Goal: Task Accomplishment & Management: Manage account settings

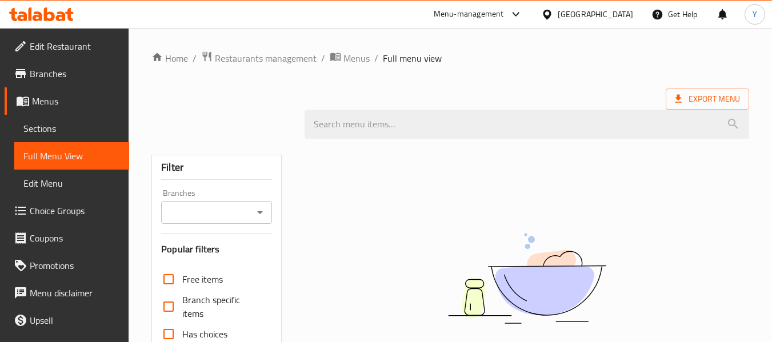
click at [621, 74] on div "Home / Restaurants management / Menus / Full menu view Export Menu Filter Branc…" at bounding box center [450, 314] width 598 height 526
click at [622, 10] on div "Qatar" at bounding box center [595, 14] width 75 height 13
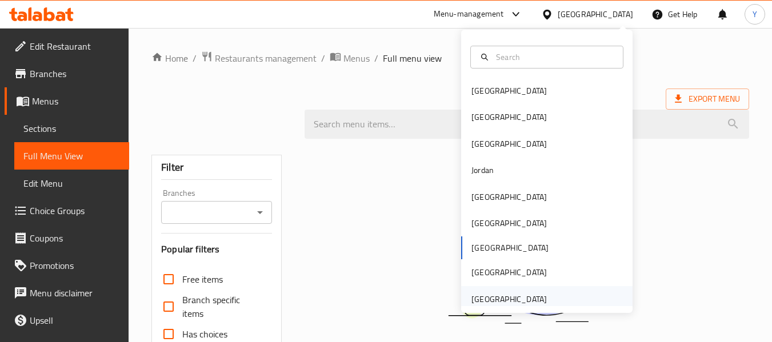
click at [484, 304] on div "[GEOGRAPHIC_DATA]" at bounding box center [509, 299] width 75 height 13
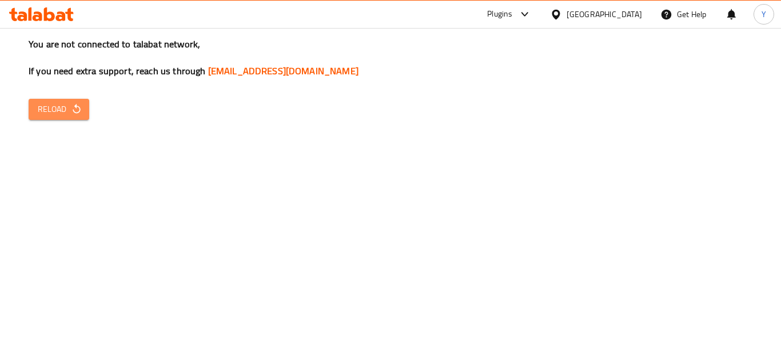
click at [52, 110] on span "Reload" at bounding box center [59, 109] width 42 height 14
click at [742, 234] on div "You are not connected to talabat network, If you need extra support, reach us t…" at bounding box center [390, 171] width 781 height 342
click at [48, 105] on span "Reload" at bounding box center [59, 109] width 42 height 14
click at [58, 116] on span "Reload" at bounding box center [59, 109] width 42 height 14
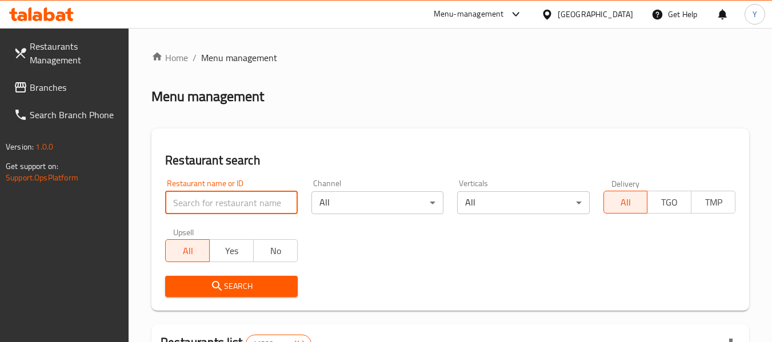
click at [253, 209] on input "search" at bounding box center [231, 202] width 132 height 23
paste input "Rajan Sweets"
type input "Rajan Sweets"
click button "Search" at bounding box center [231, 286] width 132 height 21
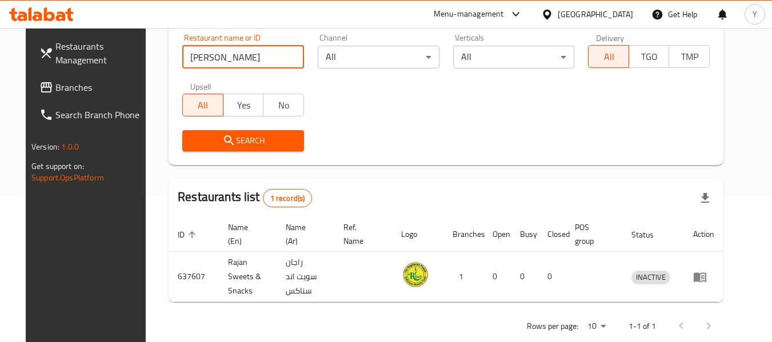
scroll to position [158, 0]
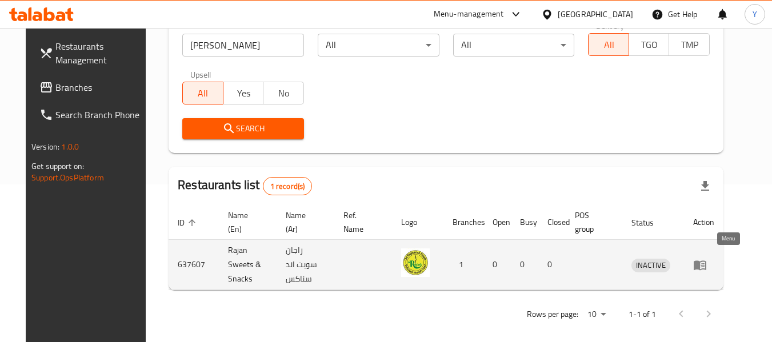
click at [707, 258] on icon "enhanced table" at bounding box center [700, 265] width 14 height 14
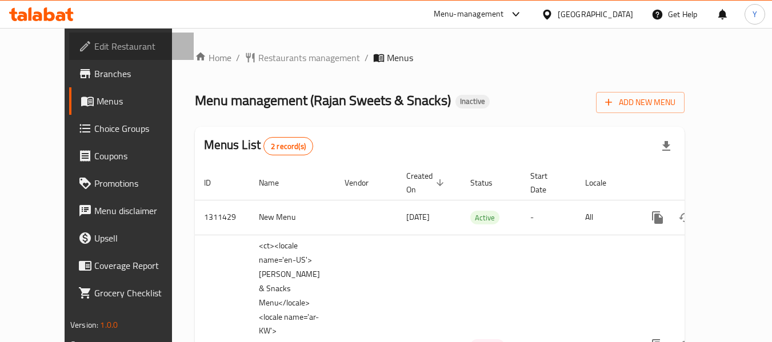
click at [94, 43] on span "Edit Restaurant" at bounding box center [139, 46] width 90 height 14
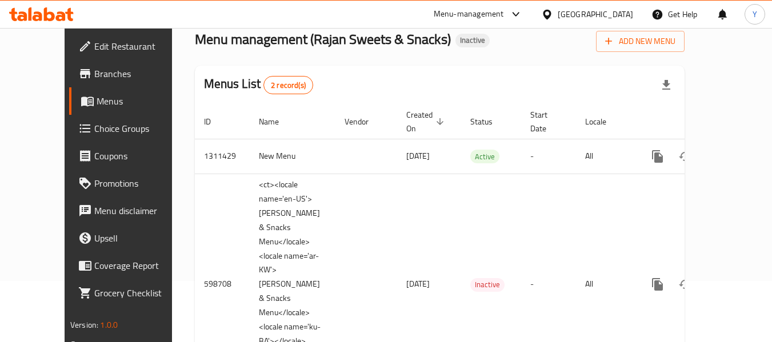
scroll to position [119, 0]
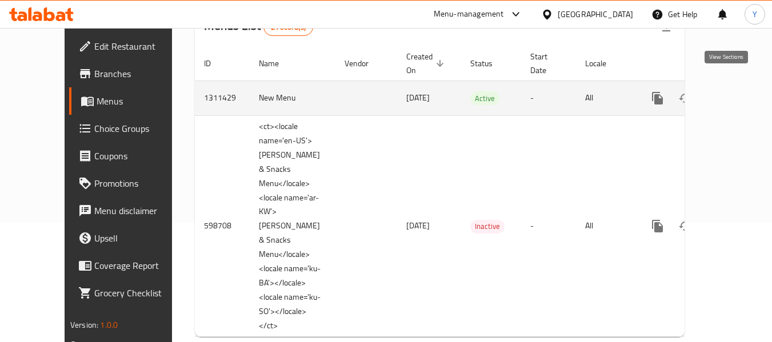
click at [733, 91] on icon "enhanced table" at bounding box center [740, 98] width 14 height 14
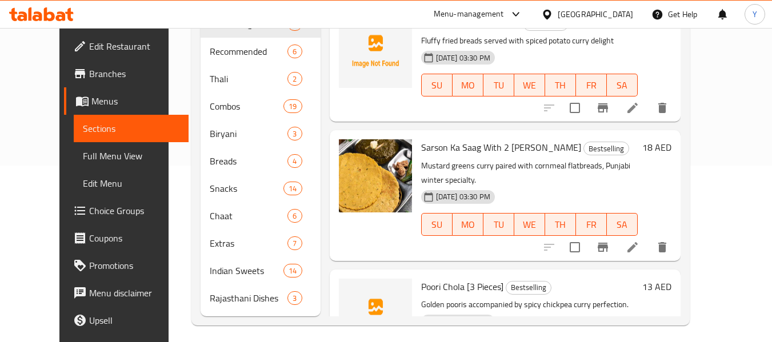
scroll to position [183, 0]
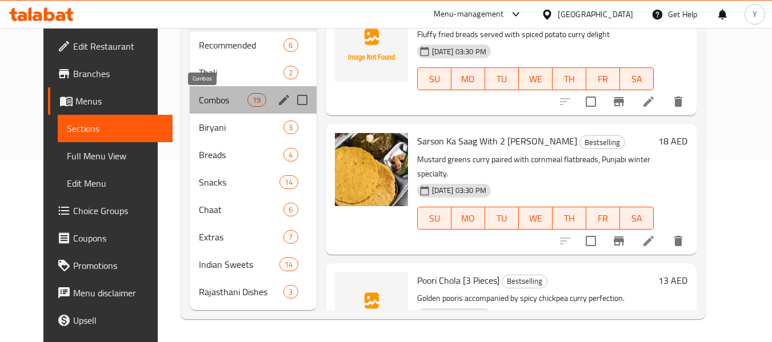
click at [199, 96] on span "Combos" at bounding box center [223, 100] width 49 height 14
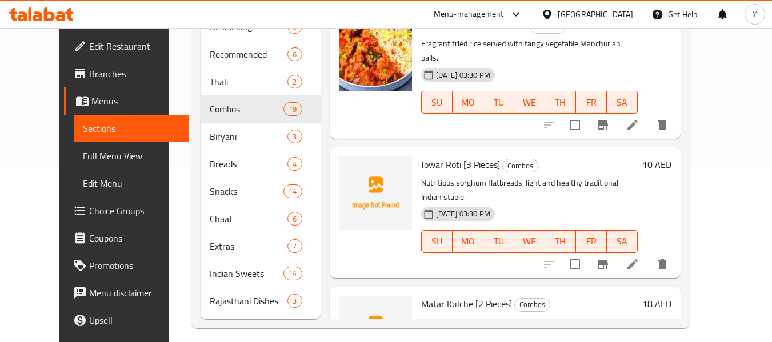
scroll to position [183, 0]
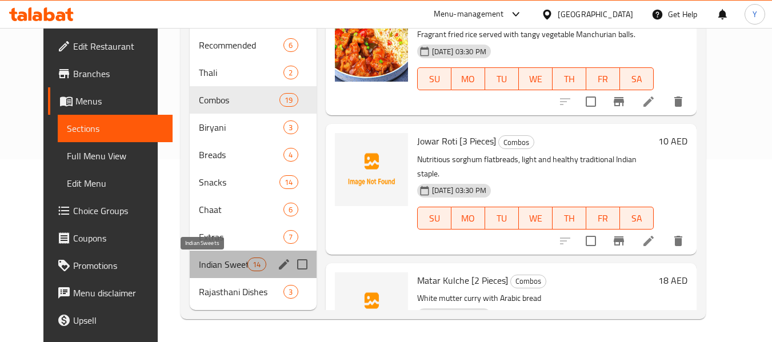
click at [202, 258] on span "Indian Sweets" at bounding box center [223, 265] width 49 height 14
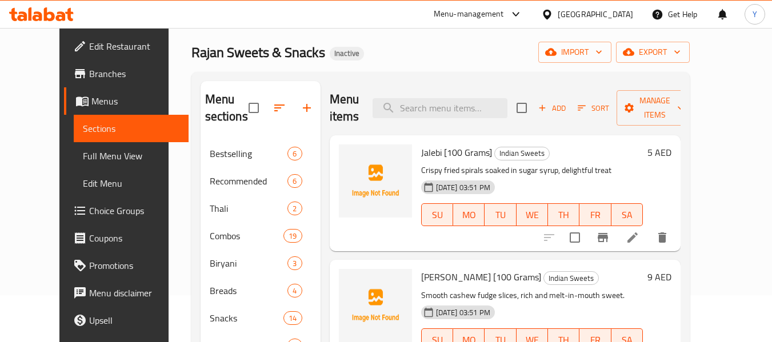
scroll to position [37, 0]
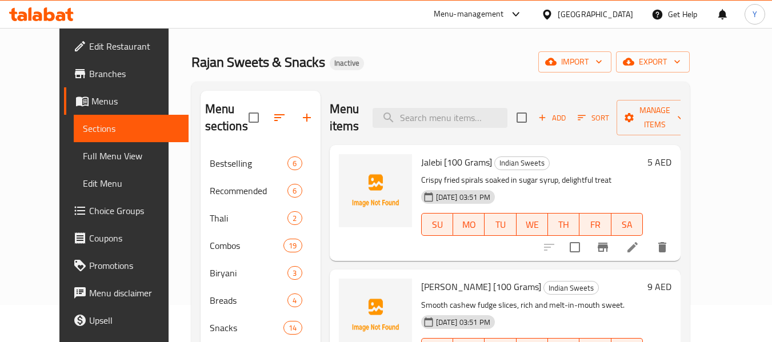
click at [83, 157] on span "Full Menu View" at bounding box center [131, 156] width 97 height 14
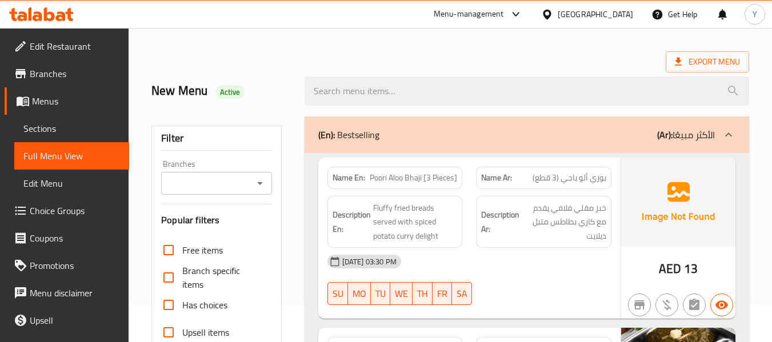
click at [336, 187] on div "Name En: Poori Aloo Bhaji [3 Pieces]" at bounding box center [394, 178] width 135 height 22
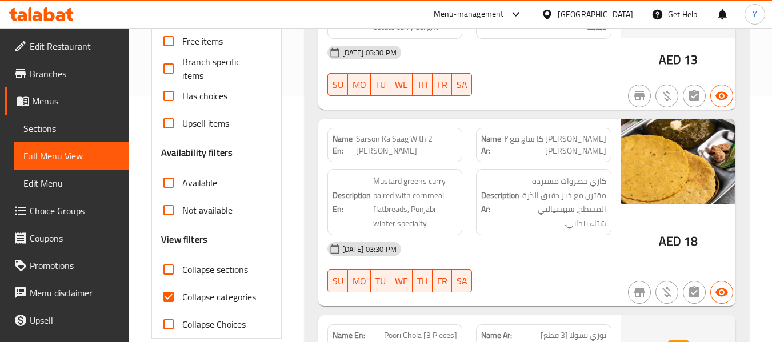
scroll to position [266, 0]
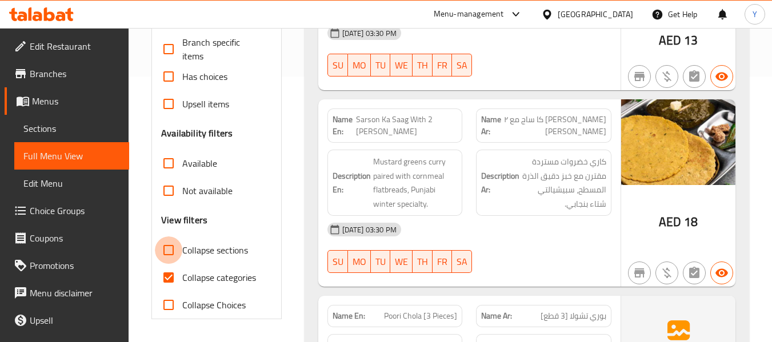
click at [163, 251] on input "Collapse sections" at bounding box center [168, 250] width 27 height 27
checkbox input "true"
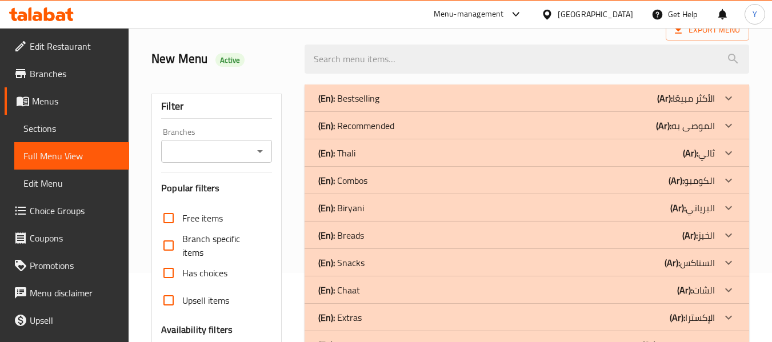
scroll to position [28, 0]
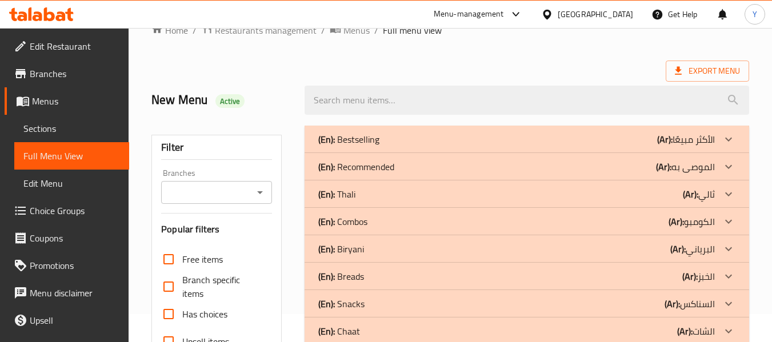
click at [693, 133] on p "(Ar): الأكثر مبيعًا" at bounding box center [686, 140] width 58 height 14
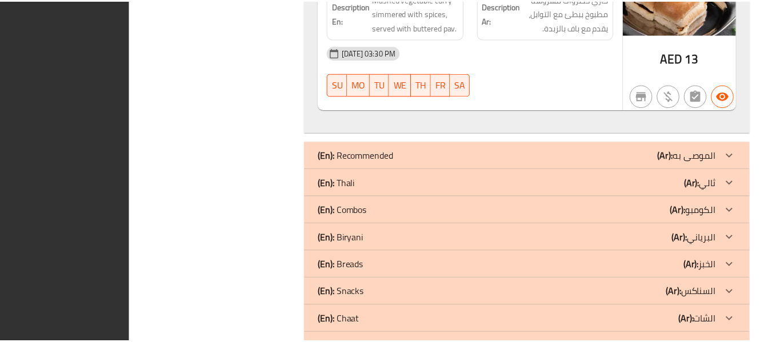
scroll to position [1222, 0]
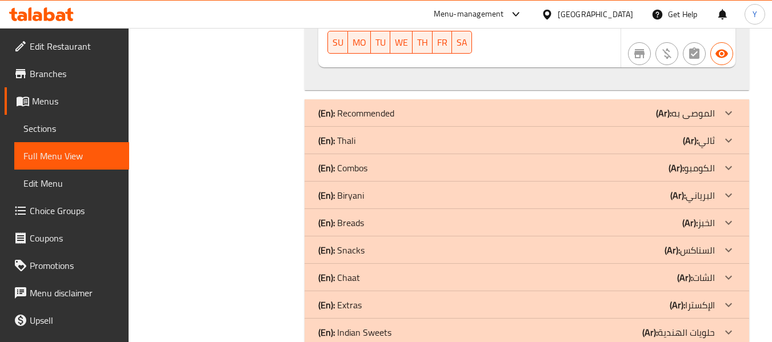
click at [555, 106] on div "(En): Recommended (Ar): الموصى به" at bounding box center [516, 113] width 397 height 14
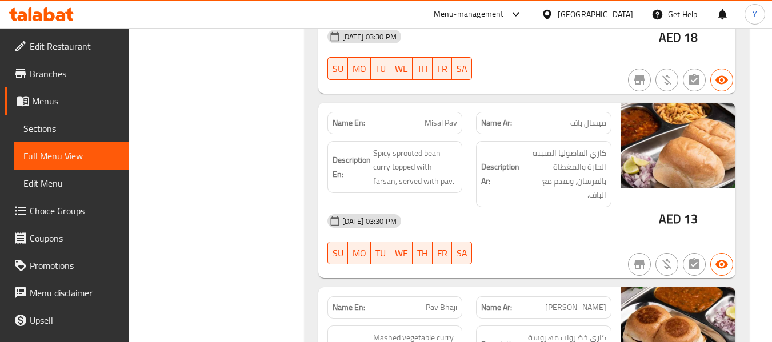
scroll to position [1126, 0]
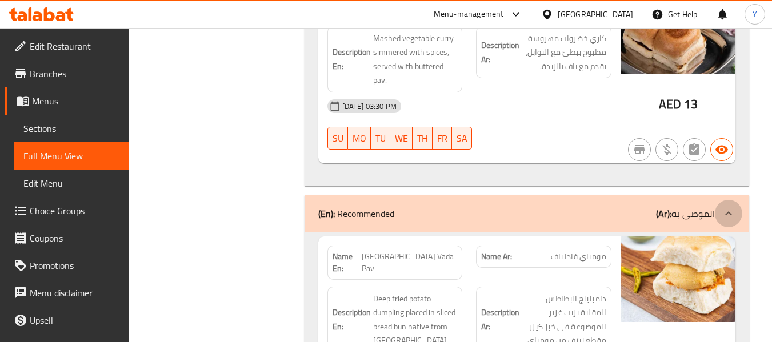
click at [716, 200] on div at bounding box center [728, 213] width 27 height 27
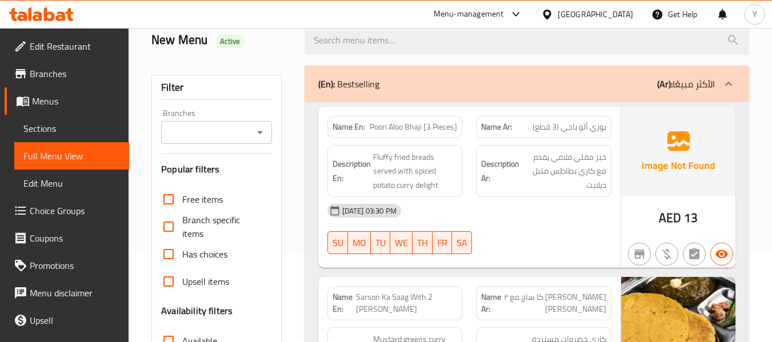
scroll to position [85, 0]
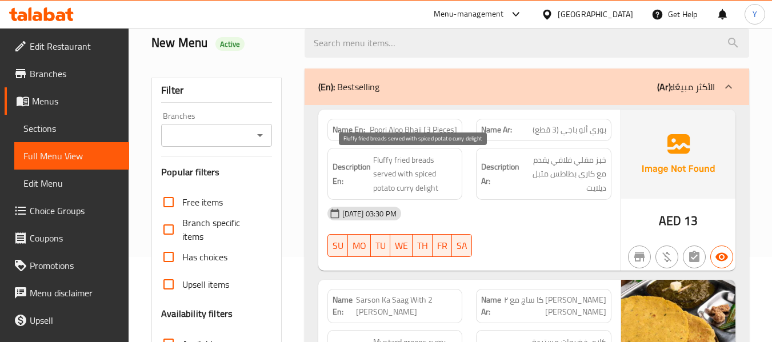
click at [446, 161] on span "Fluffy fried breads served with spiced potato curry delight" at bounding box center [415, 174] width 85 height 42
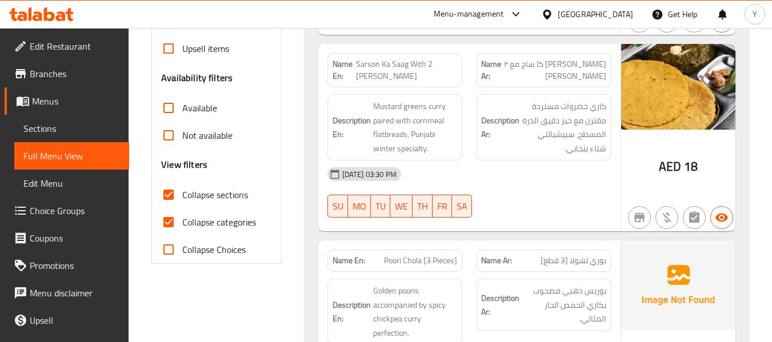
scroll to position [337, 0]
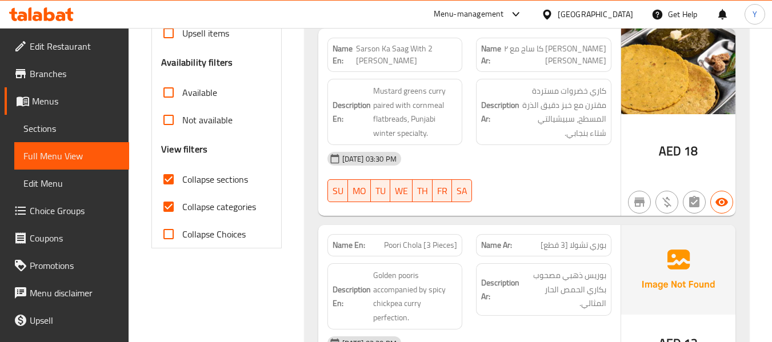
click at [467, 135] on div "Description En: Mustard greens curry paired with cornmeal flatbreads, Punjabi w…" at bounding box center [395, 112] width 149 height 80
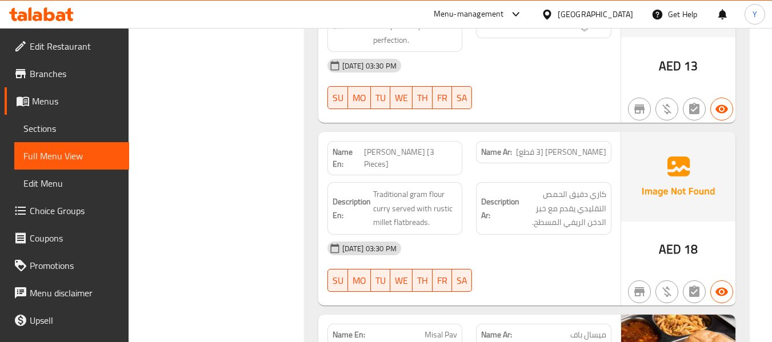
scroll to position [634, 0]
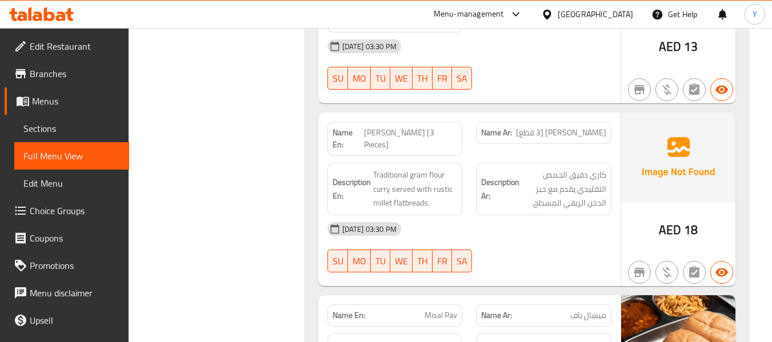
click at [480, 119] on div "Name Ar: جونكا باكري [3 قطع]" at bounding box center [543, 139] width 149 height 48
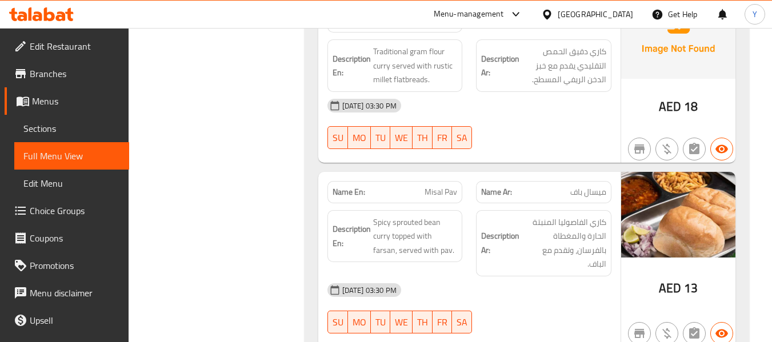
scroll to position [885, 0]
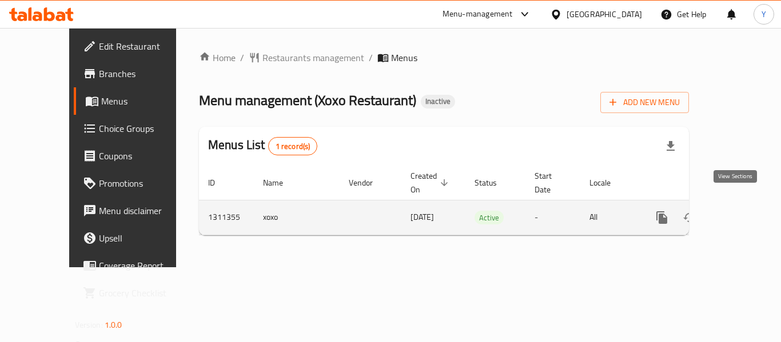
click at [738, 211] on icon "enhanced table" at bounding box center [744, 218] width 14 height 14
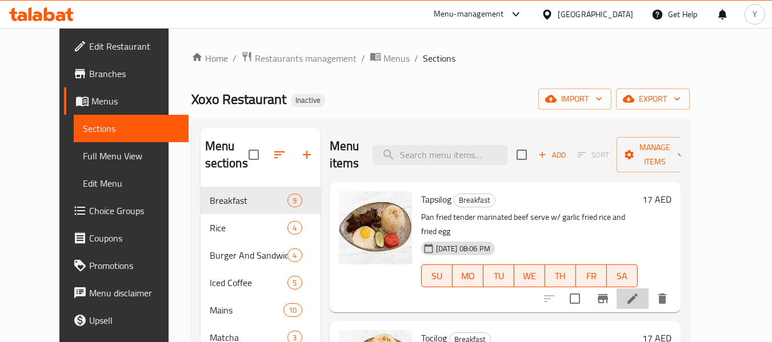
click at [649, 294] on li at bounding box center [633, 299] width 32 height 21
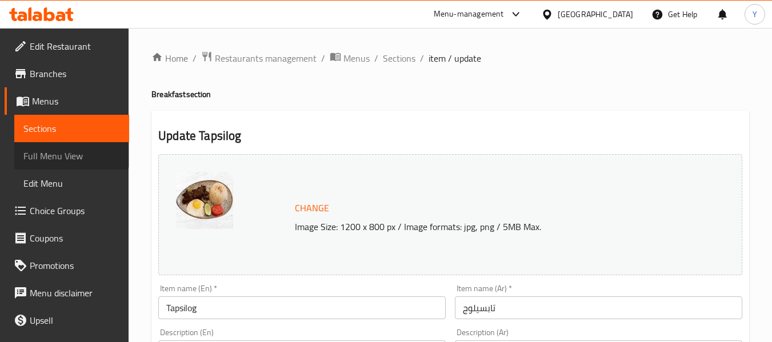
click at [71, 150] on span "Full Menu View" at bounding box center [71, 156] width 97 height 14
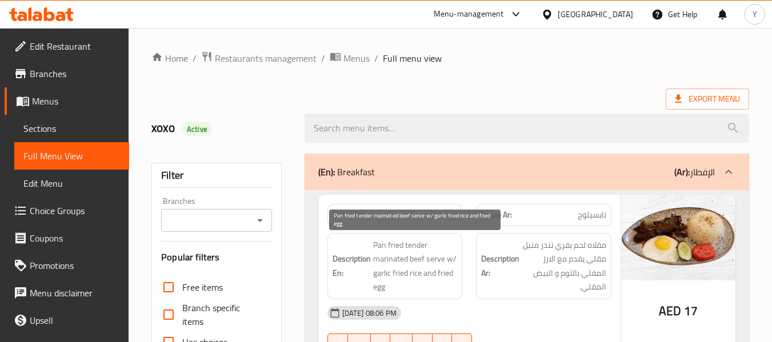
click at [382, 257] on span "Pan fried tender marinated beef serve w/ garlic fried rice and fried egg" at bounding box center [415, 266] width 85 height 56
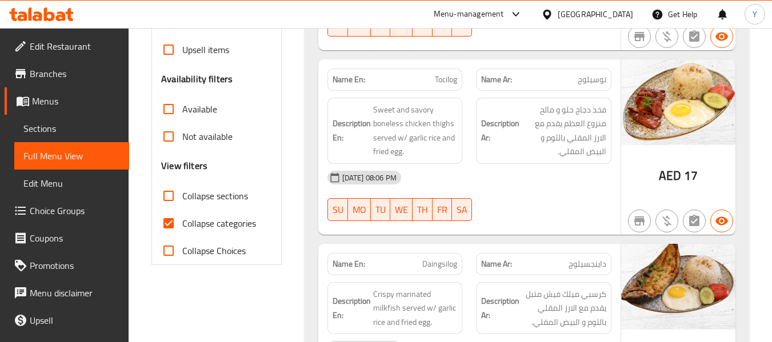
scroll to position [343, 0]
